Goal: Information Seeking & Learning: Learn about a topic

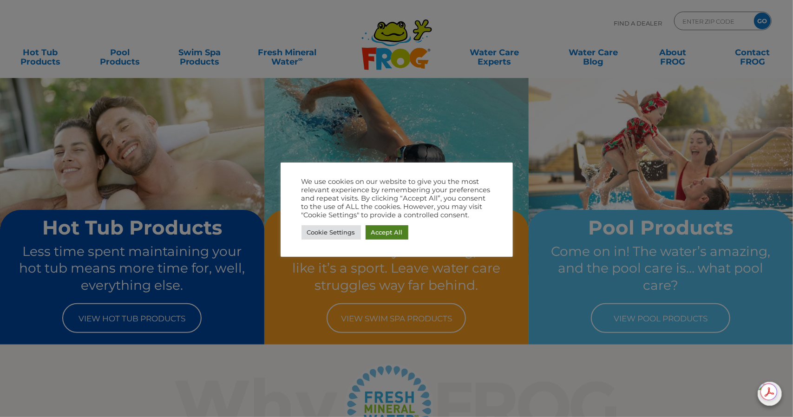
click at [397, 230] on link "Accept All" at bounding box center [386, 232] width 43 height 14
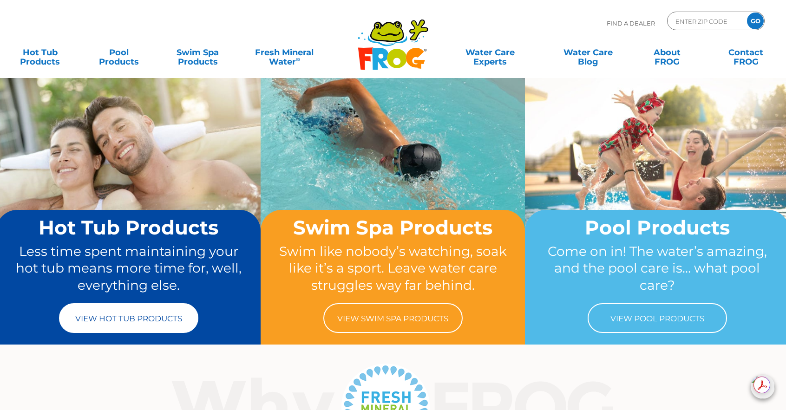
click at [153, 315] on link "View Hot Tub Products" at bounding box center [128, 318] width 139 height 30
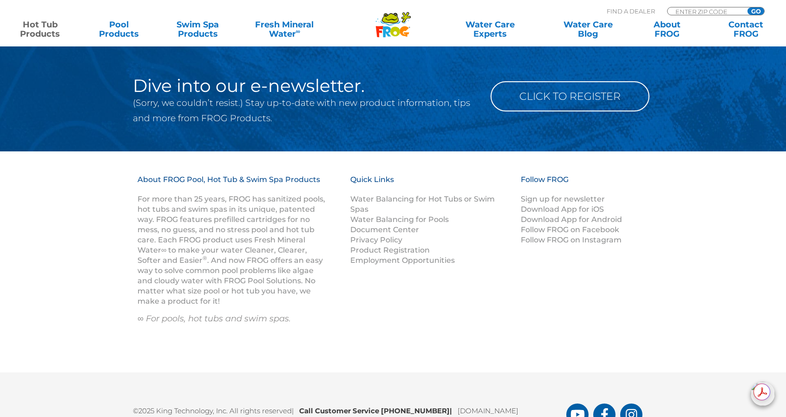
scroll to position [3017, 0]
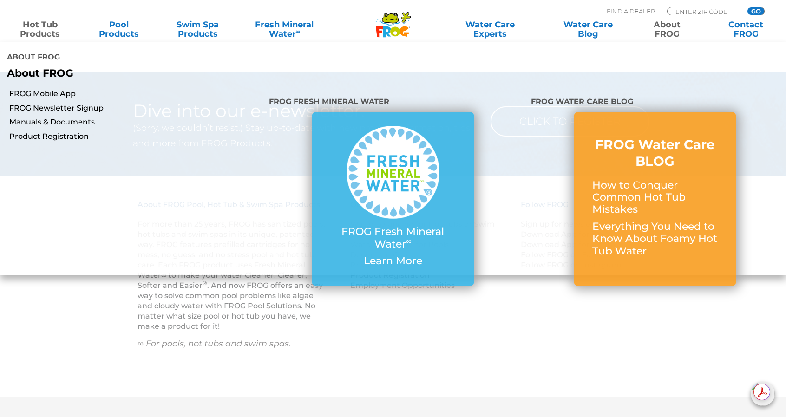
click at [665, 35] on link "About FROG" at bounding box center [666, 29] width 61 height 19
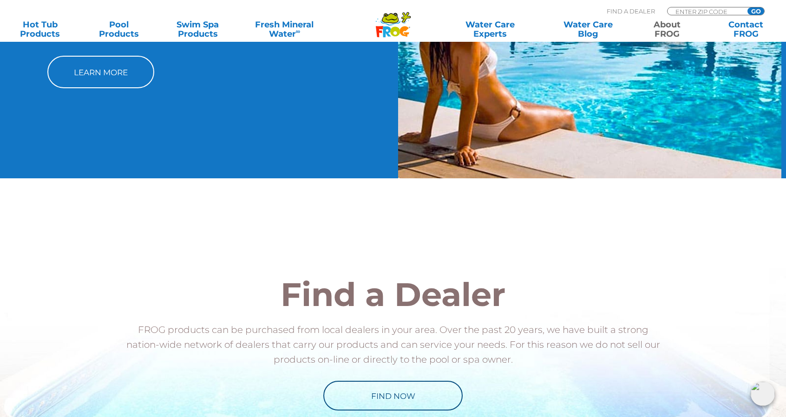
scroll to position [1092, 0]
